Goal: Find specific page/section

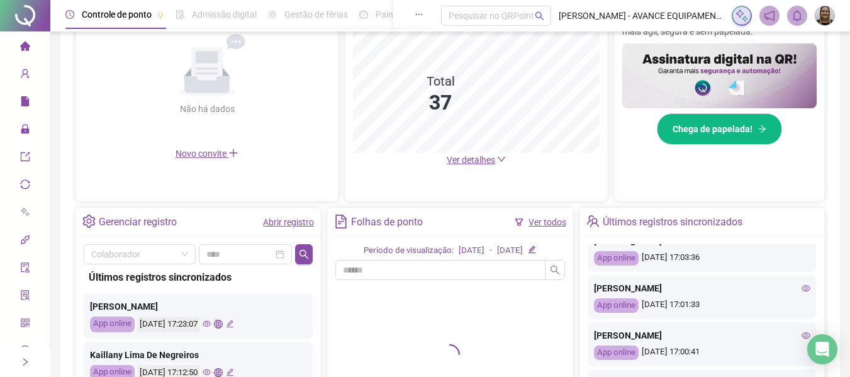
scroll to position [189, 0]
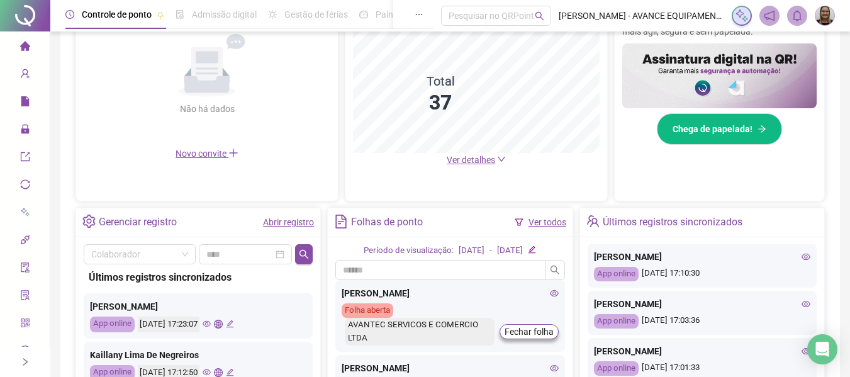
click at [801, 305] on icon "eye" at bounding box center [805, 303] width 9 height 9
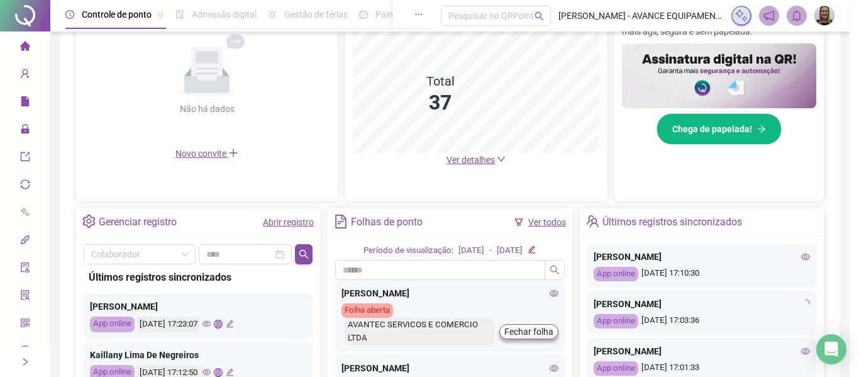
type input "**********"
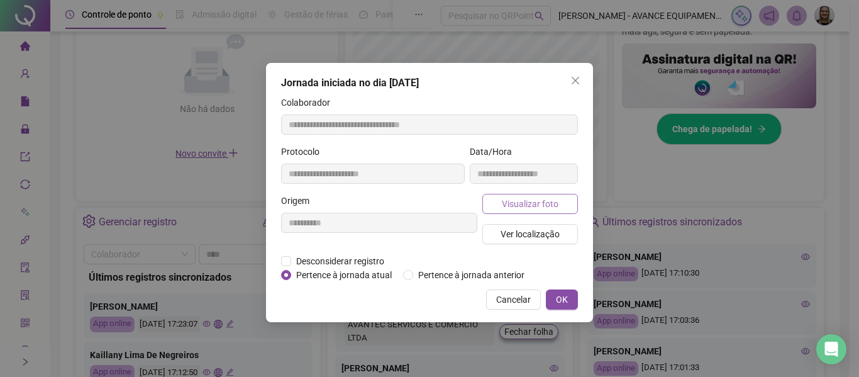
click at [570, 208] on button "Visualizar foto" at bounding box center [530, 204] width 96 height 20
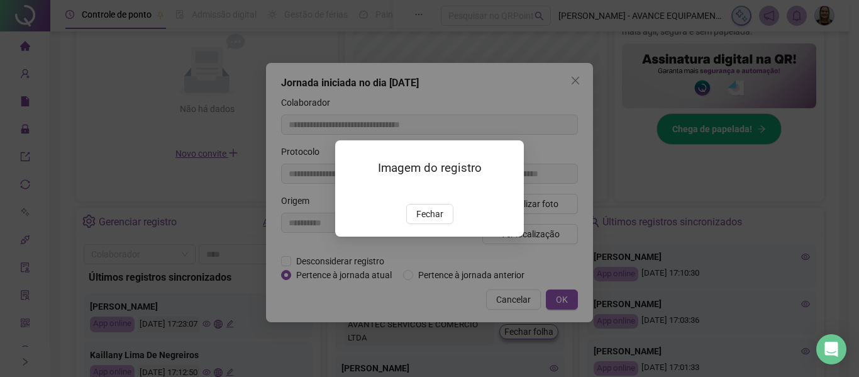
click at [350, 191] on img at bounding box center [350, 191] width 0 height 0
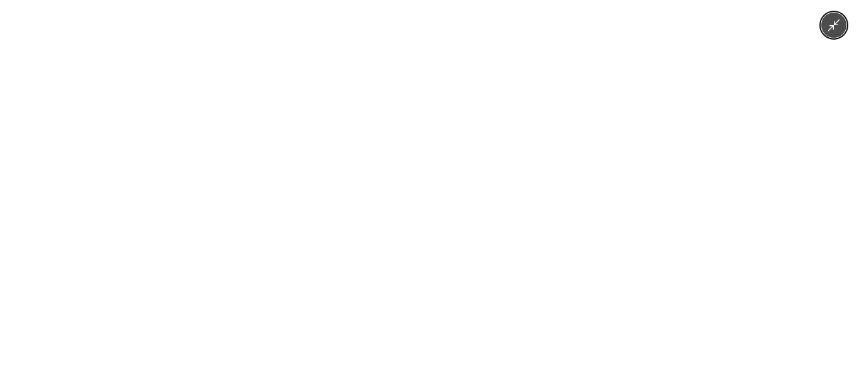
click at [665, 228] on div at bounding box center [429, 188] width 859 height 377
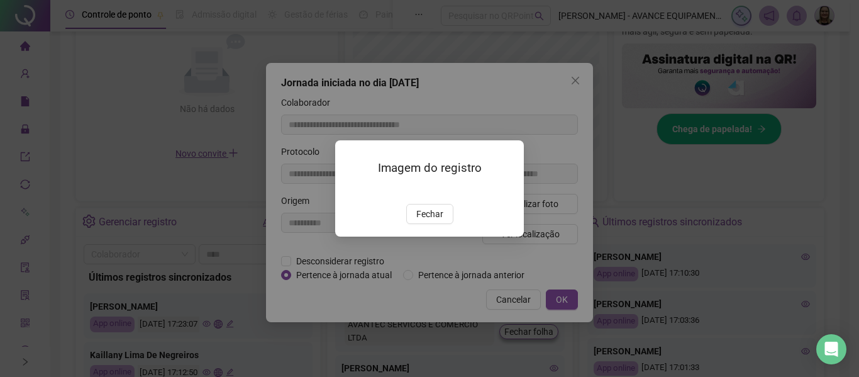
click at [434, 221] on span "Fechar" at bounding box center [429, 214] width 27 height 14
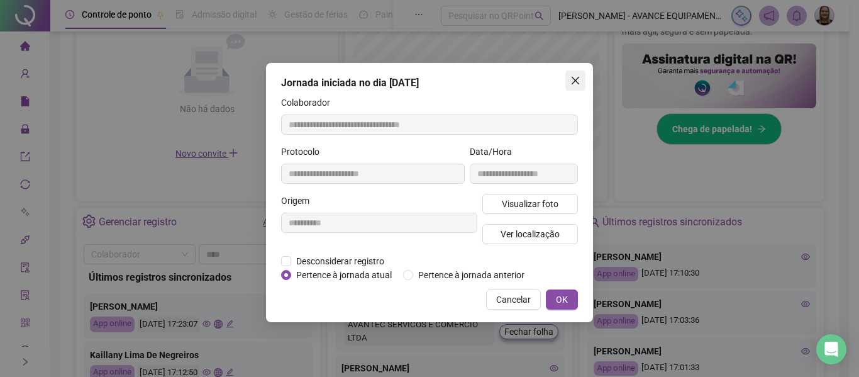
click at [574, 80] on icon "close" at bounding box center [575, 80] width 10 height 10
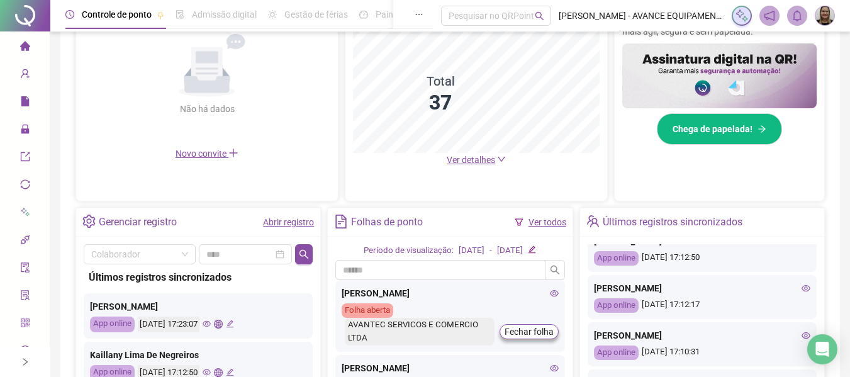
scroll to position [0, 0]
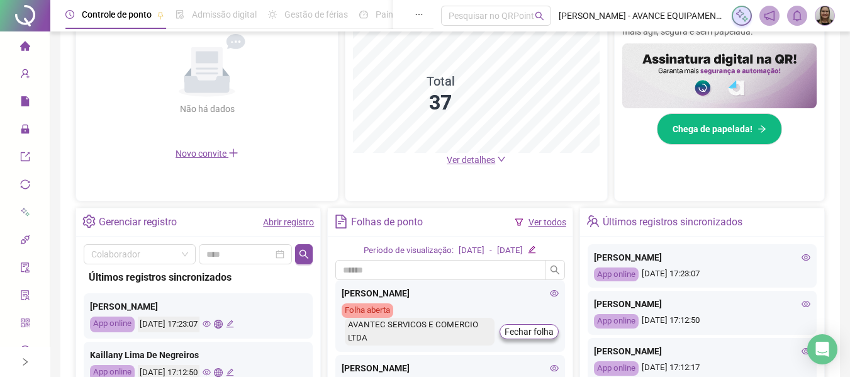
click at [801, 305] on icon "eye" at bounding box center [805, 304] width 9 height 6
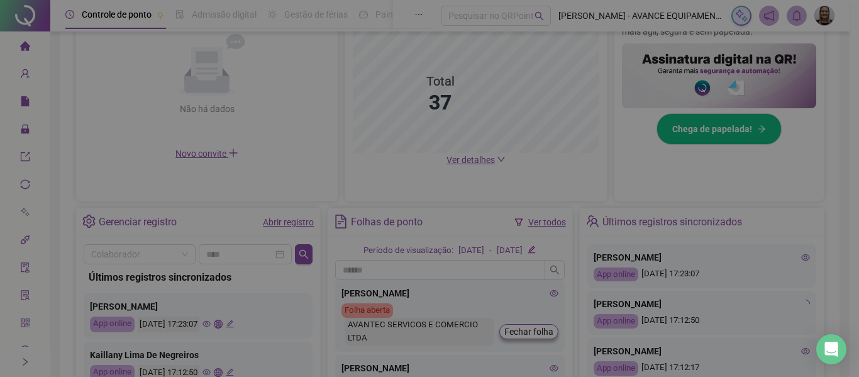
type input "**********"
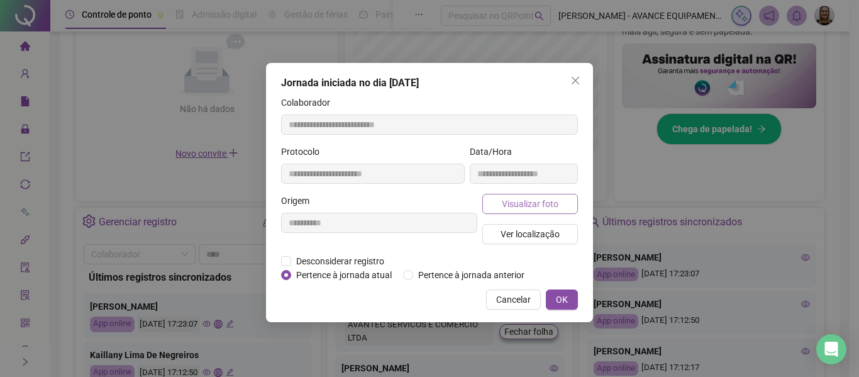
click at [545, 204] on span "Visualizar foto" at bounding box center [530, 204] width 57 height 14
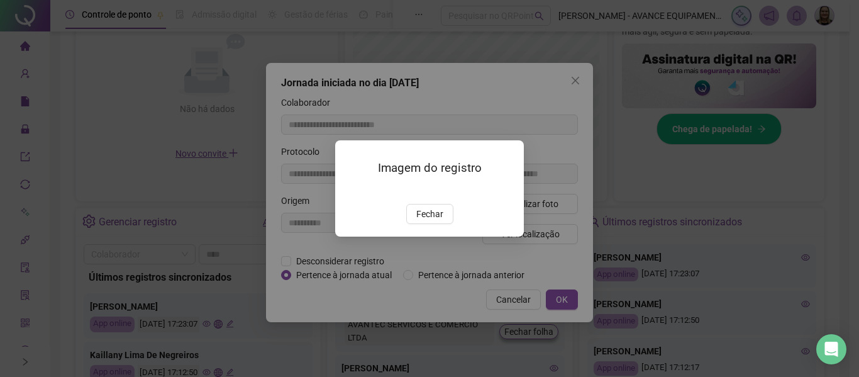
click at [350, 191] on img at bounding box center [350, 191] width 0 height 0
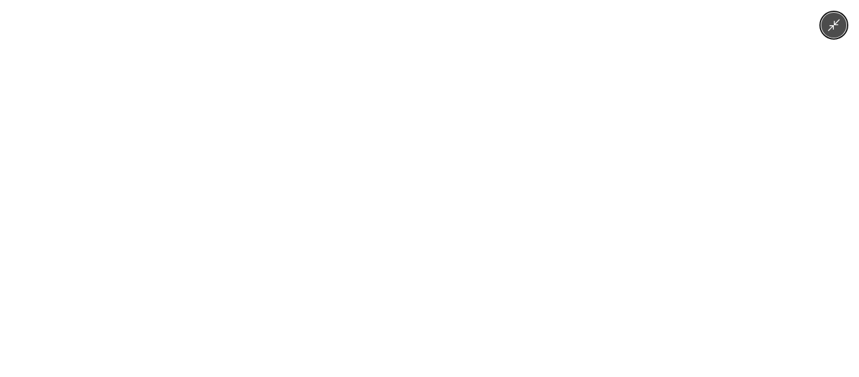
click at [664, 190] on div at bounding box center [429, 188] width 859 height 377
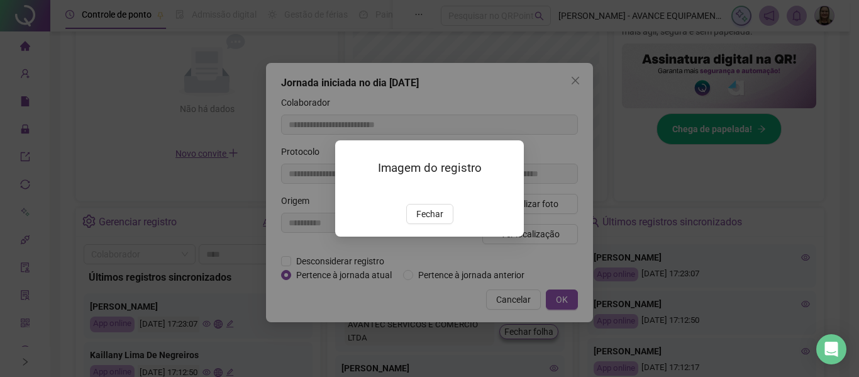
drag, startPoint x: 413, startPoint y: 285, endPoint x: 421, endPoint y: 276, distance: 11.6
click at [414, 224] on button "Fechar" at bounding box center [429, 214] width 47 height 20
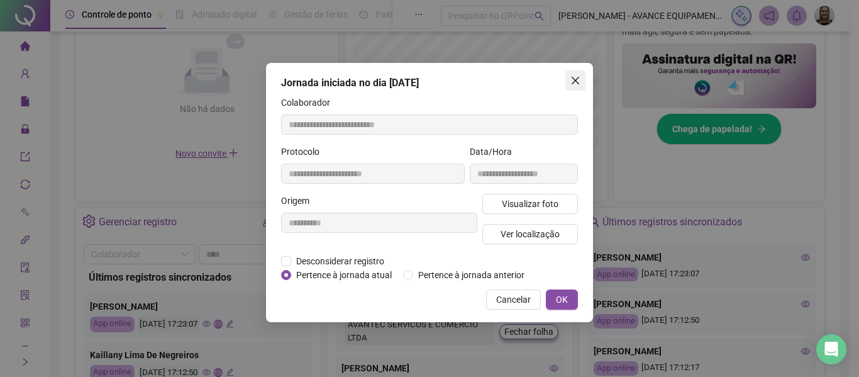
click at [568, 82] on span "Close" at bounding box center [575, 80] width 20 height 10
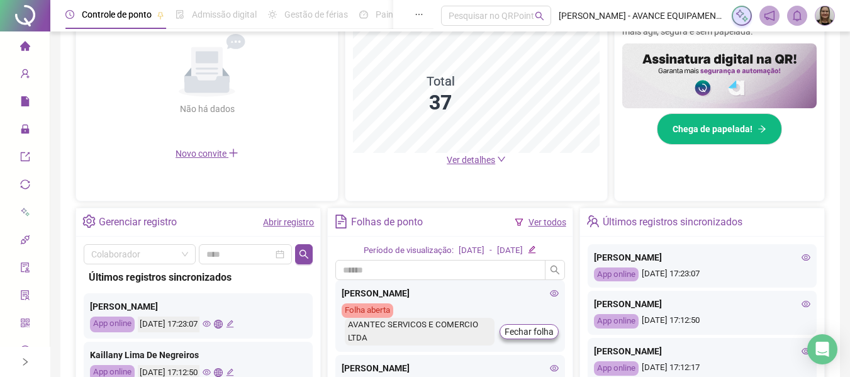
click at [211, 325] on icon "eye" at bounding box center [207, 323] width 8 height 8
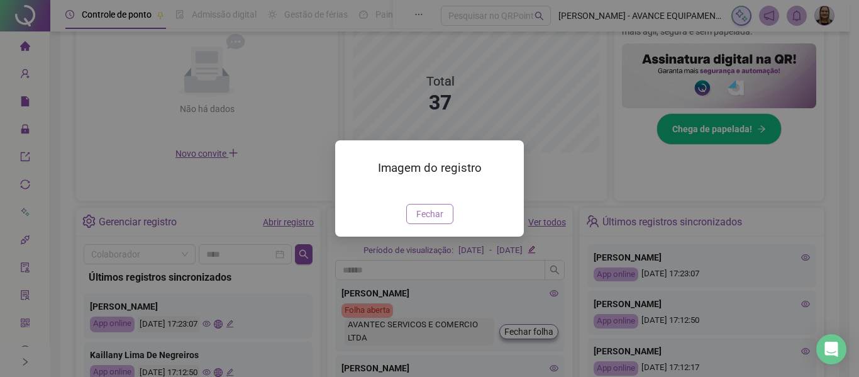
click at [418, 221] on span "Fechar" at bounding box center [429, 214] width 27 height 14
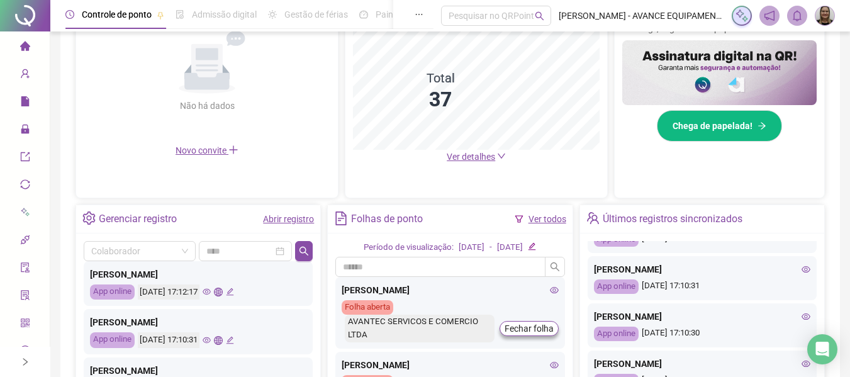
scroll to position [189, 0]
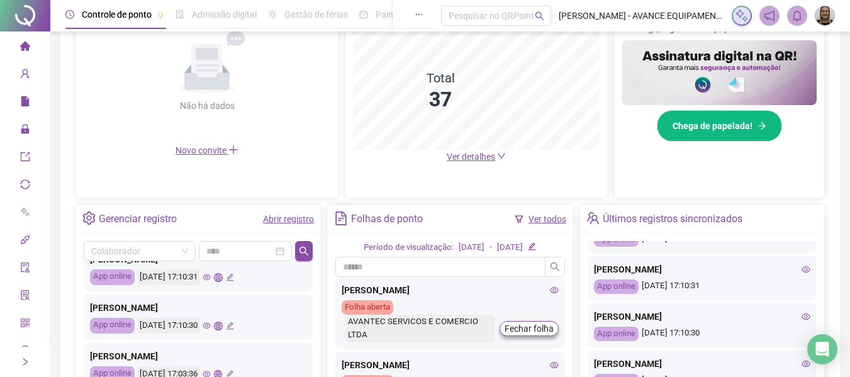
click at [211, 323] on icon "eye" at bounding box center [207, 325] width 8 height 8
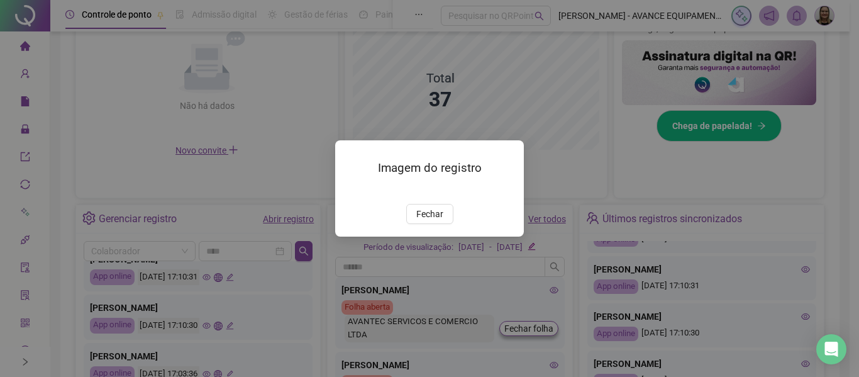
click at [350, 191] on img at bounding box center [350, 191] width 0 height 0
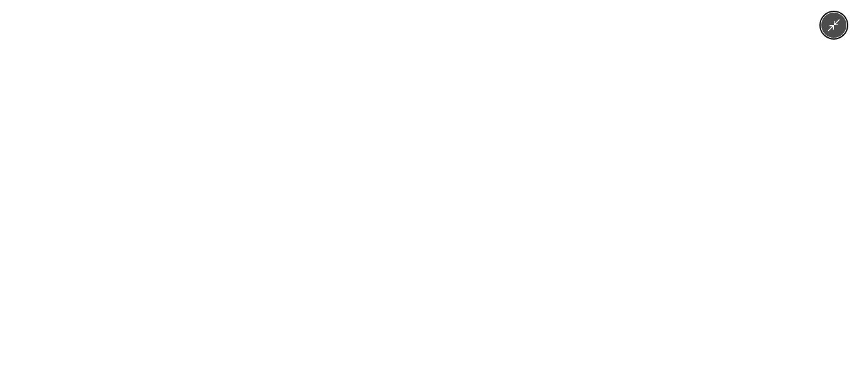
click at [680, 245] on div at bounding box center [429, 188] width 859 height 377
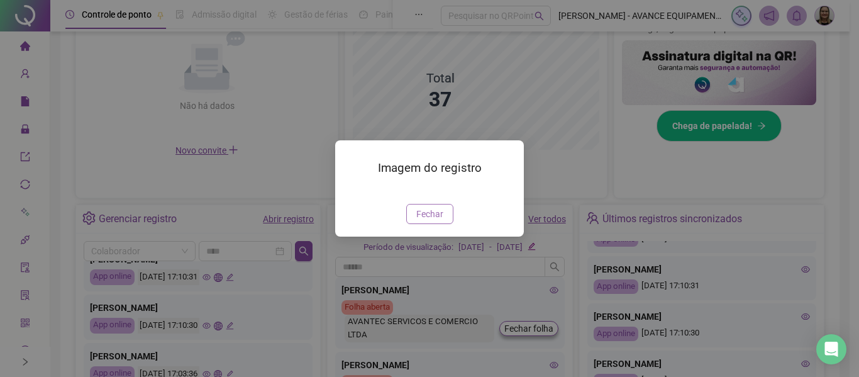
click at [425, 224] on button "Fechar" at bounding box center [429, 214] width 47 height 20
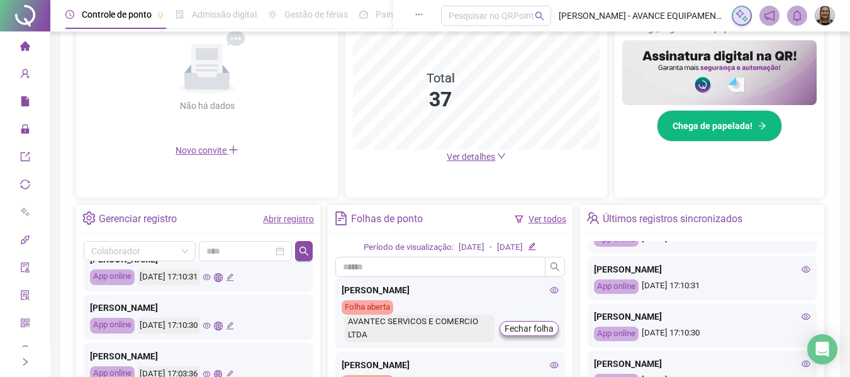
click at [211, 325] on icon "eye" at bounding box center [207, 325] width 8 height 8
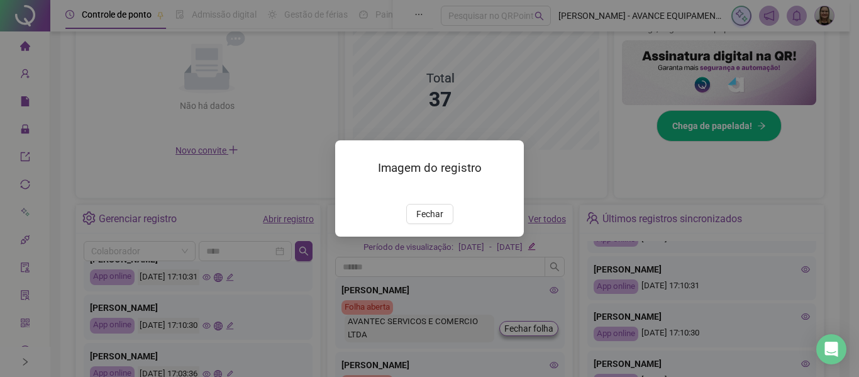
click at [350, 191] on img at bounding box center [350, 191] width 0 height 0
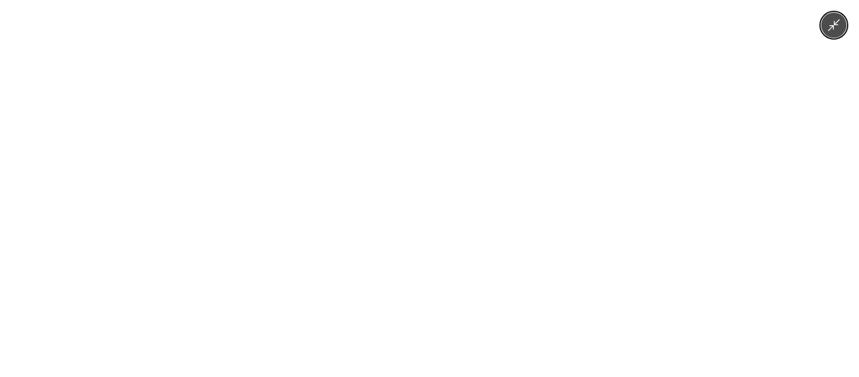
click at [592, 236] on div at bounding box center [429, 188] width 859 height 377
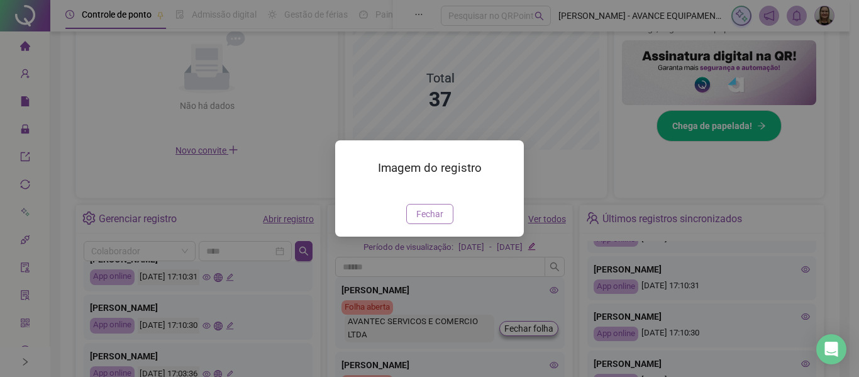
click at [418, 221] on span "Fechar" at bounding box center [429, 214] width 27 height 14
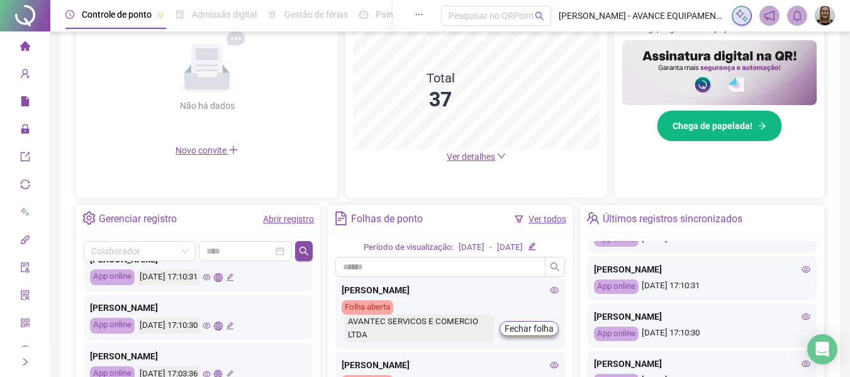
click at [211, 329] on icon "eye" at bounding box center [207, 325] width 8 height 8
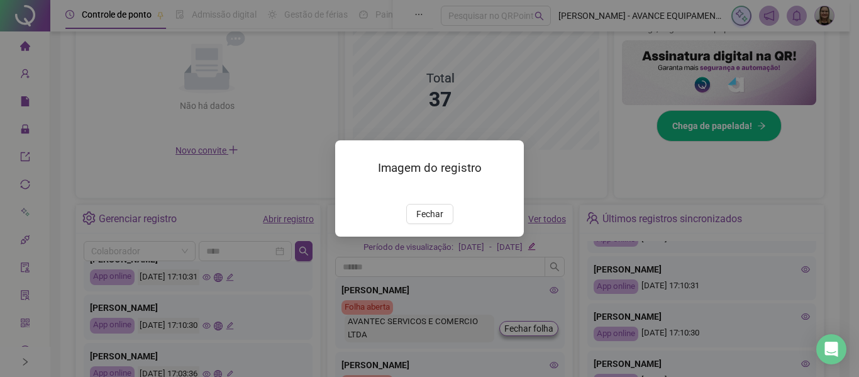
click at [350, 191] on img at bounding box center [350, 191] width 0 height 0
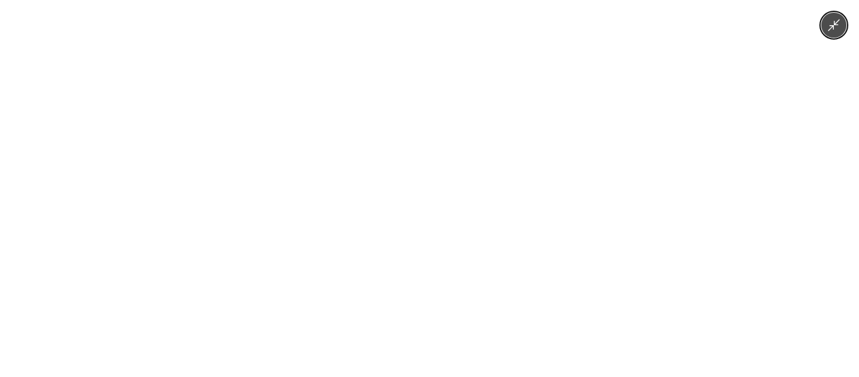
click at [664, 253] on div at bounding box center [429, 188] width 859 height 377
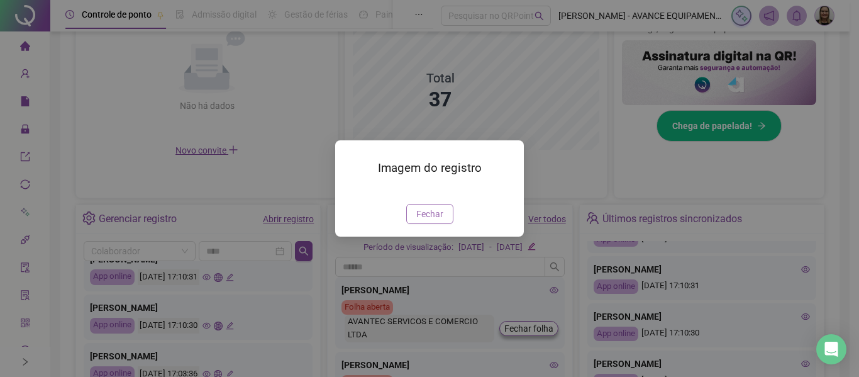
click at [432, 221] on span "Fechar" at bounding box center [429, 214] width 27 height 14
